Goal: Information Seeking & Learning: Learn about a topic

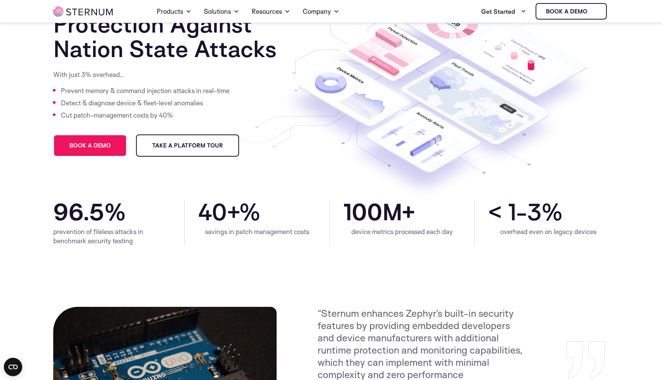
scroll to position [73, 0]
click at [414, 235] on div "device metrics processed each day" at bounding box center [402, 231] width 118 height 9
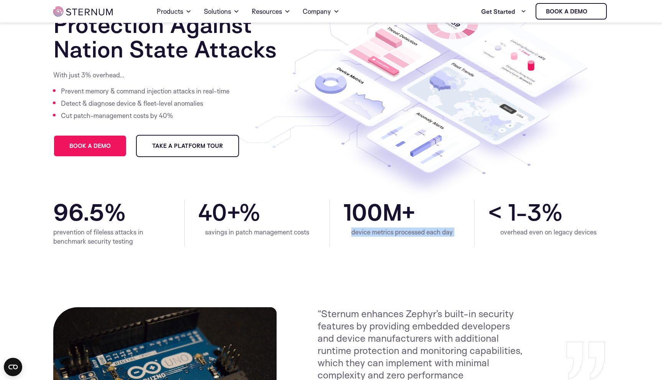
click at [414, 235] on div "device metrics processed each day" at bounding box center [402, 231] width 118 height 9
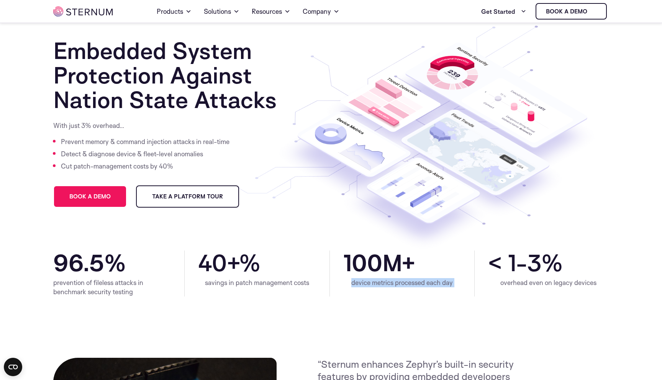
scroll to position [23, 0]
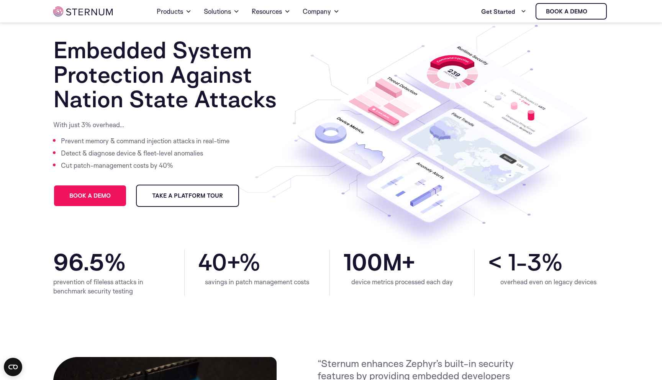
click at [105, 103] on h1 "Embedded System Protection Against Nation State Attacks" at bounding box center [184, 75] width 262 height 74
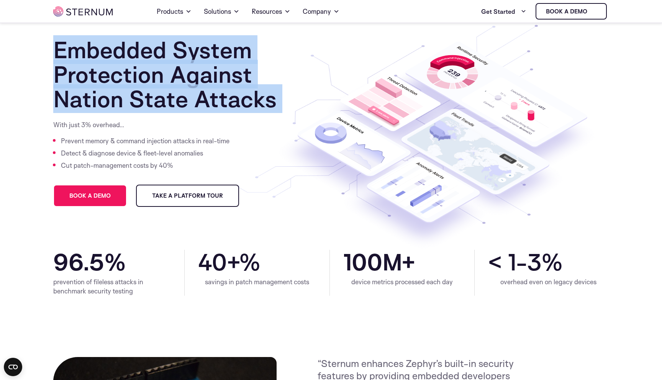
click at [105, 103] on h1 "Embedded System Protection Against Nation State Attacks" at bounding box center [184, 75] width 262 height 74
click at [124, 103] on h1 "Embedded System Protection Against Nation State Attacks" at bounding box center [184, 75] width 262 height 74
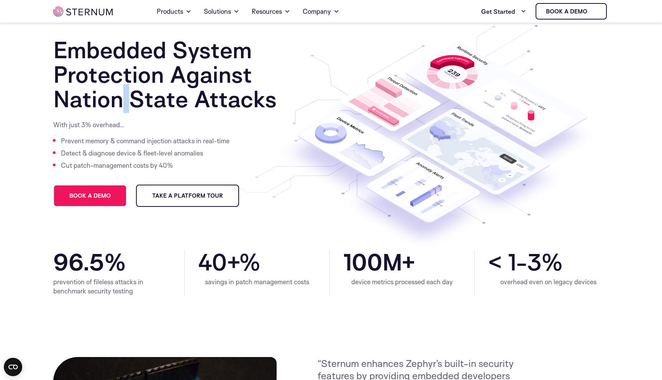
click at [124, 103] on h1 "Embedded System Protection Against Nation State Attacks" at bounding box center [184, 75] width 262 height 74
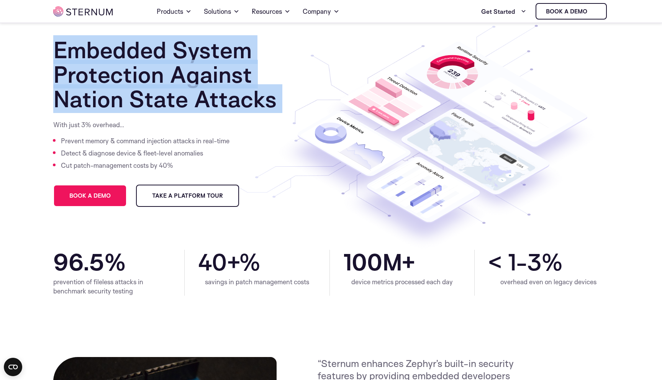
click at [124, 103] on h1 "Embedded System Protection Against Nation State Attacks" at bounding box center [184, 75] width 262 height 74
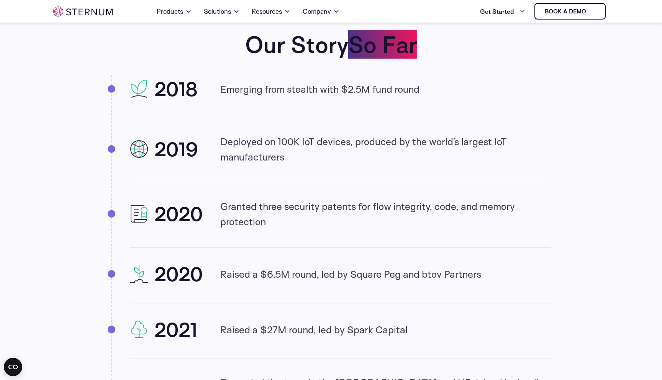
scroll to position [726, 0]
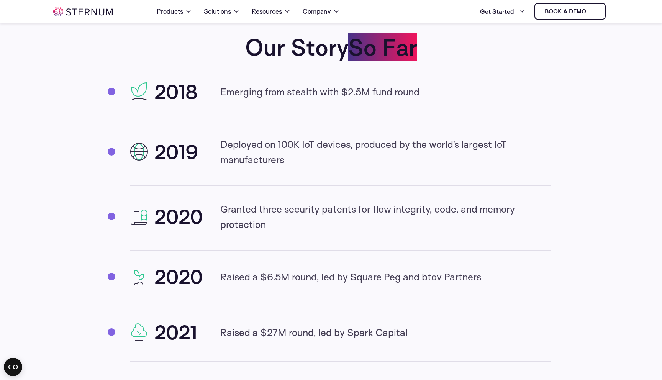
drag, startPoint x: 307, startPoint y: 96, endPoint x: 427, endPoint y: 95, distance: 120.2
click at [428, 96] on div "2018 Emerging from stealth with $2.5M fund round" at bounding box center [340, 91] width 421 height 21
drag, startPoint x: 222, startPoint y: 139, endPoint x: 333, endPoint y: 159, distance: 112.8
click at [333, 158] on p "Deployed on 100K IoT devices, produced by the world’s largest IoT manufacturers" at bounding box center [385, 151] width 331 height 31
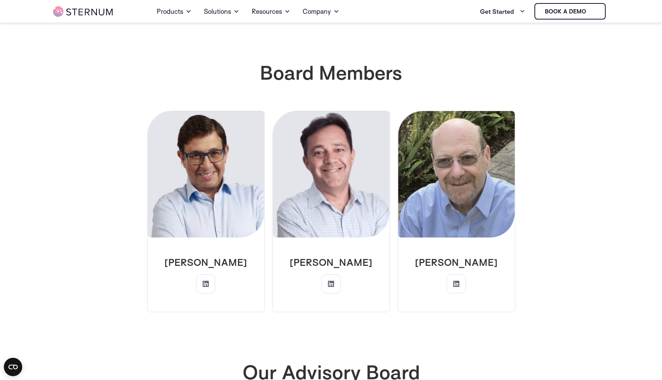
scroll to position [1853, 0]
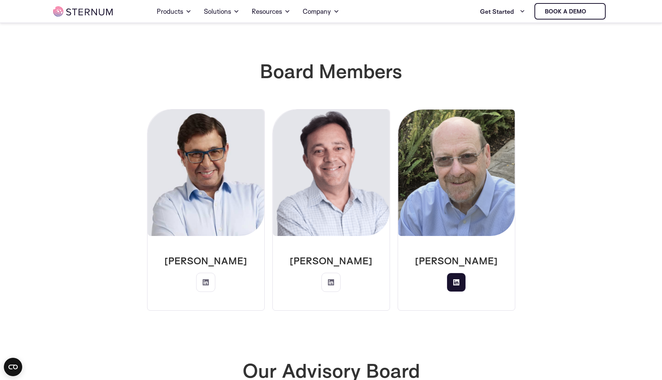
click at [462, 273] on link at bounding box center [455, 282] width 19 height 19
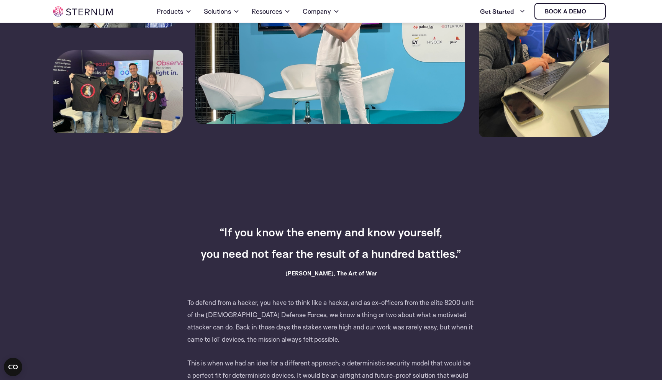
scroll to position [0, 0]
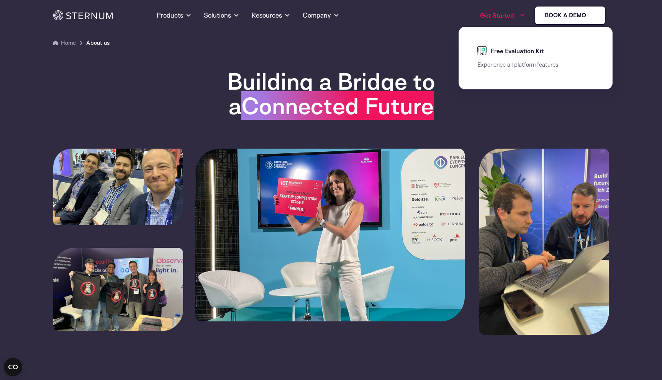
click at [510, 16] on link "Get Started" at bounding box center [502, 15] width 45 height 15
